Goal: Task Accomplishment & Management: Use online tool/utility

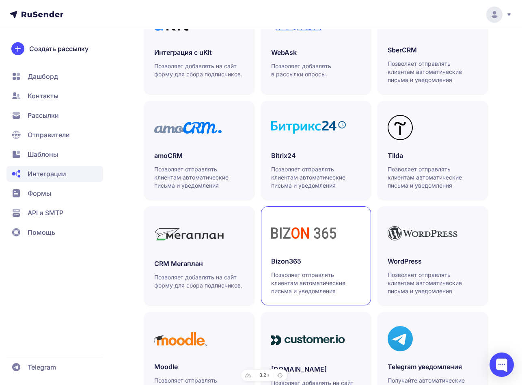
scroll to position [279, 0]
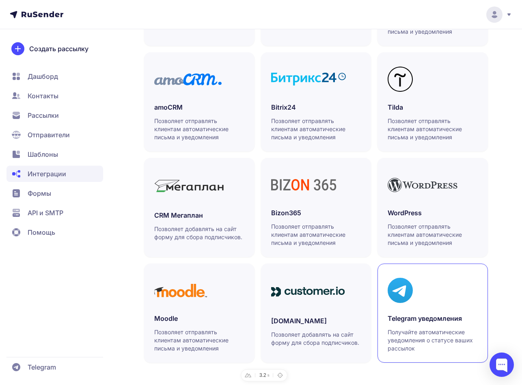
click at [433, 313] on link "Telegram уведомления Получайте автоматические уведомления о статусе ваших рассы…" at bounding box center [433, 312] width 110 height 99
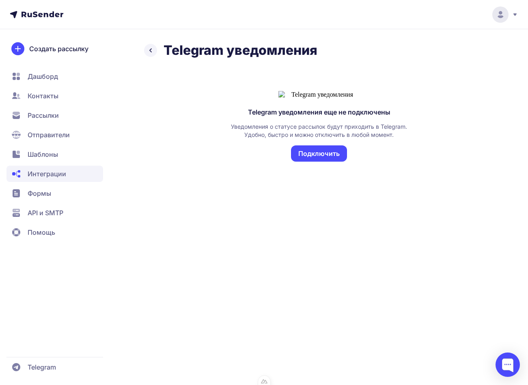
click at [337, 162] on button "Подключить" at bounding box center [319, 153] width 56 height 16
click at [321, 162] on button "Подключить" at bounding box center [319, 153] width 56 height 16
click at [328, 162] on button "Подключить" at bounding box center [319, 153] width 56 height 16
click at [327, 162] on button "Подключить" at bounding box center [319, 153] width 56 height 16
click at [336, 162] on button "Подключить" at bounding box center [319, 153] width 56 height 16
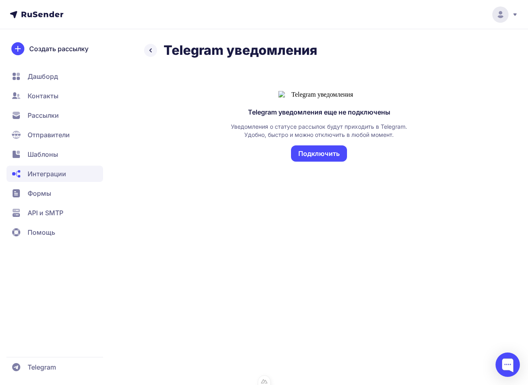
click at [323, 162] on button "Подключить" at bounding box center [319, 153] width 56 height 16
click at [314, 162] on button "Подключить" at bounding box center [319, 153] width 56 height 16
click at [333, 162] on button "Подключить" at bounding box center [319, 153] width 56 height 16
click at [328, 162] on button "Подключить" at bounding box center [319, 153] width 56 height 16
